Goal: Check status: Check status

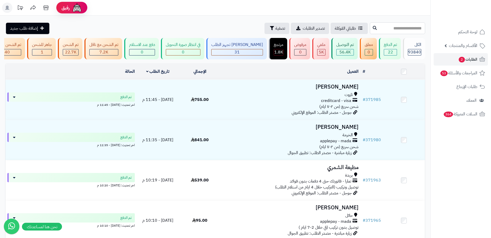
paste input "******"
type input "******"
click at [371, 26] on button at bounding box center [375, 28] width 8 height 10
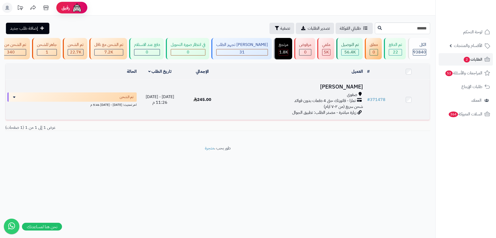
click at [338, 104] on span "تمارا - فاتورتك حتى 4 دفعات بدون فوائد" at bounding box center [324, 101] width 61 height 6
